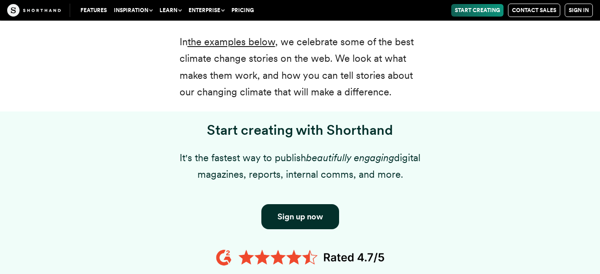
scroll to position [626, 0]
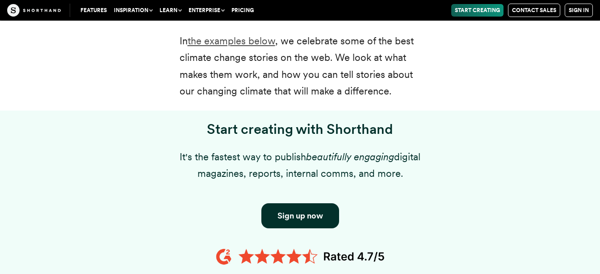
click at [237, 36] on link "the examples below" at bounding box center [232, 41] width 88 height 12
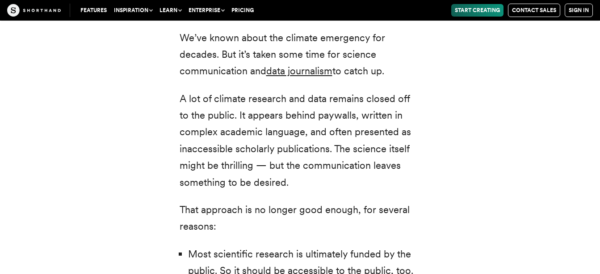
scroll to position [1716, 0]
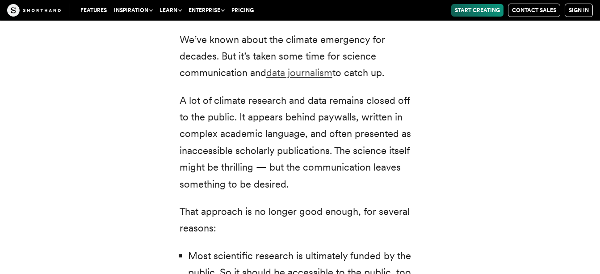
click at [278, 75] on link "data journalism" at bounding box center [299, 73] width 66 height 12
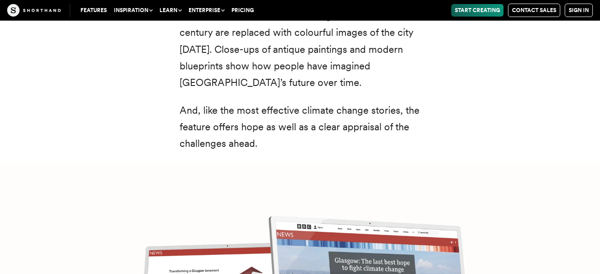
scroll to position [3415, 0]
